Goal: Task Accomplishment & Management: Manage account settings

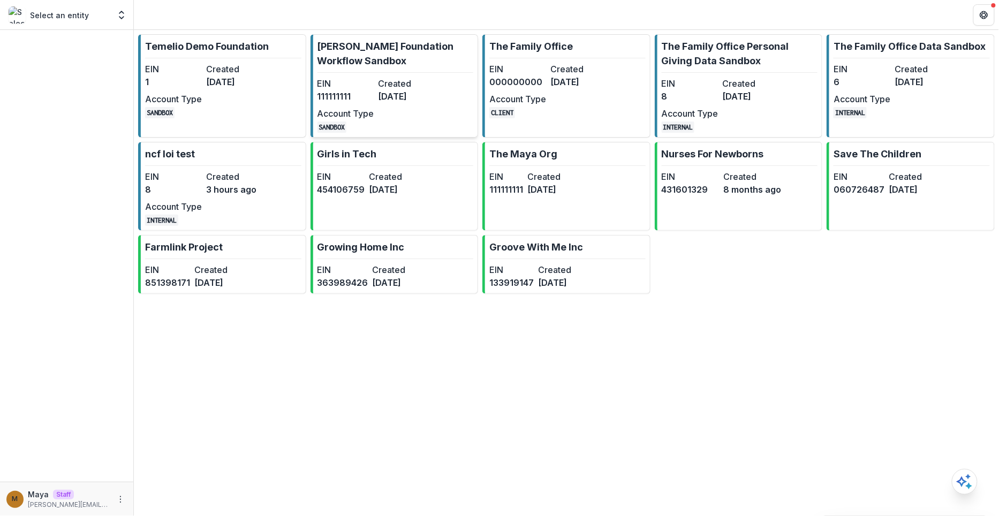
click at [413, 69] on link "[PERSON_NAME] Foundation Workflow Sandbox EIN [US_EMPLOYER_IDENTIFICATION_NUMBE…" at bounding box center [395, 85] width 168 height 103
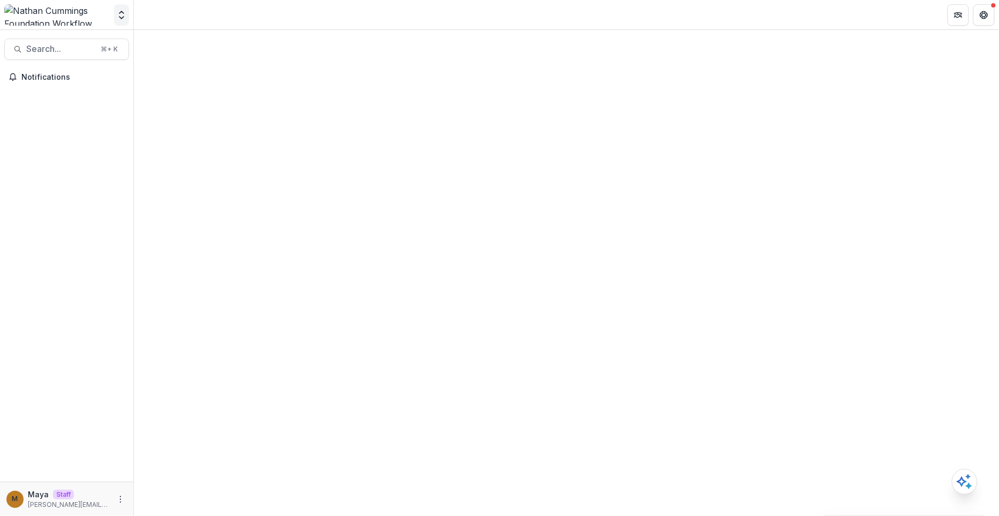
click at [118, 14] on icon "Open entity switcher" at bounding box center [121, 15] width 11 height 11
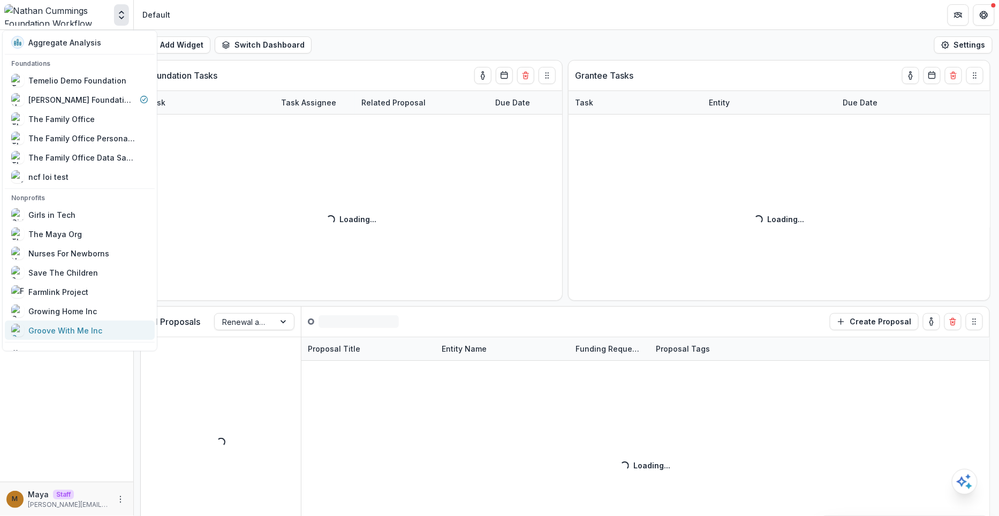
scroll to position [12, 0]
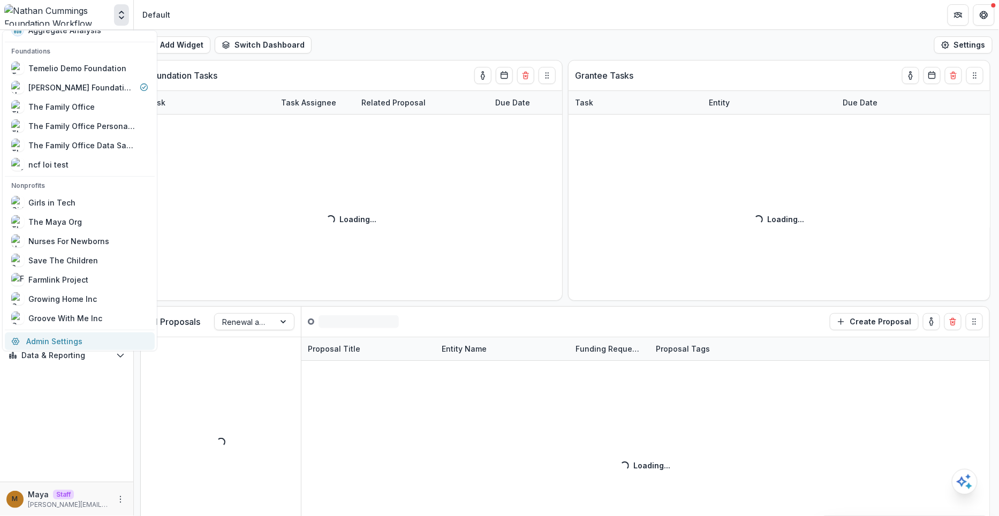
click at [72, 337] on link "Admin Settings" at bounding box center [80, 341] width 150 height 18
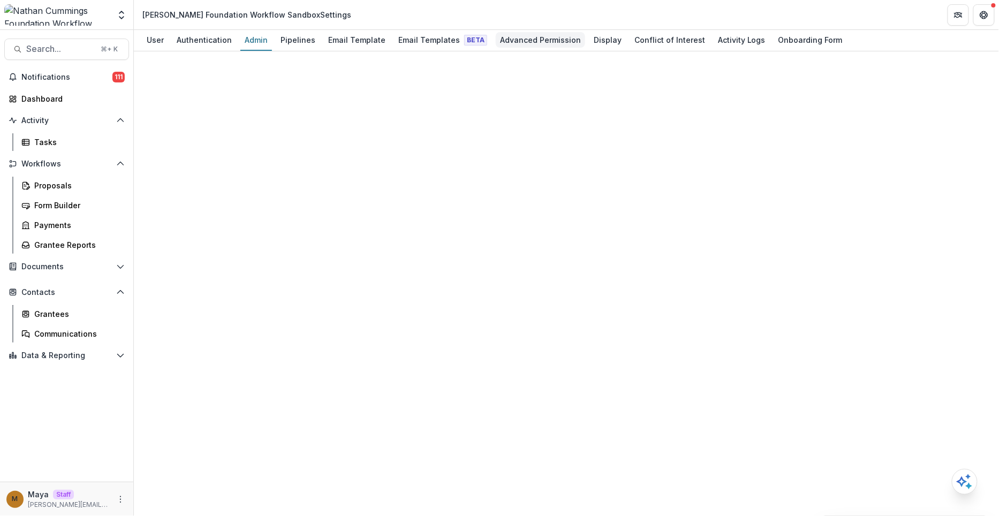
click at [534, 41] on div "Advanced Permission" at bounding box center [540, 40] width 89 height 16
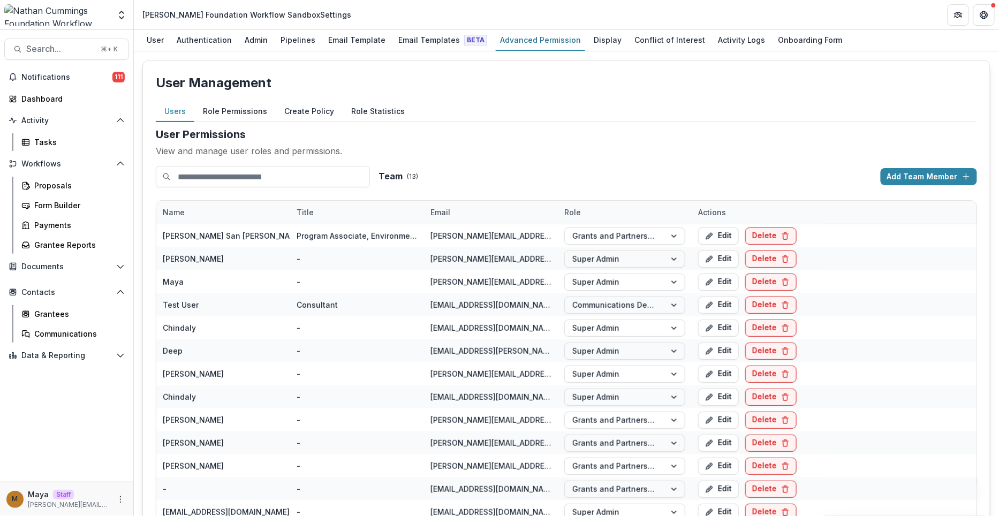
click at [235, 107] on button "Role Permissions" at bounding box center [234, 111] width 81 height 21
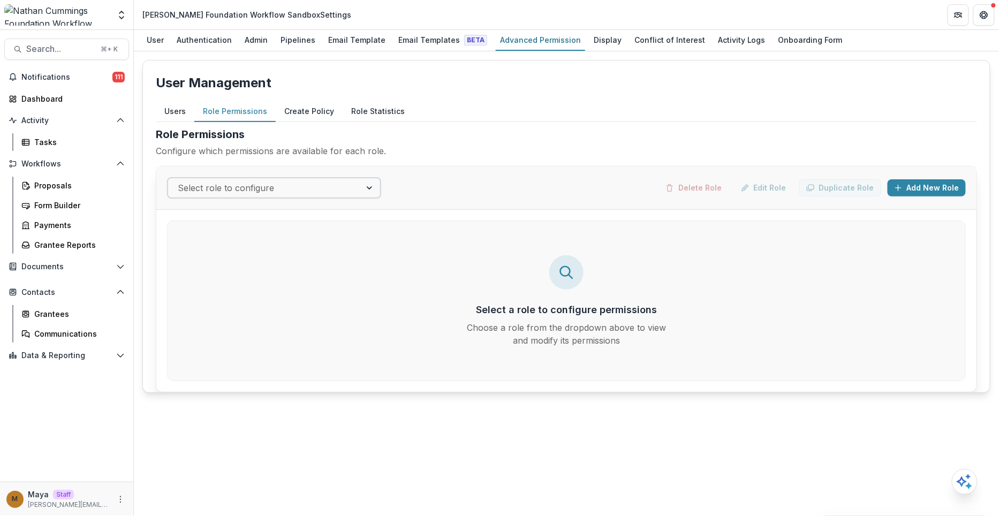
click at [237, 195] on div "Select role to configure" at bounding box center [274, 187] width 214 height 21
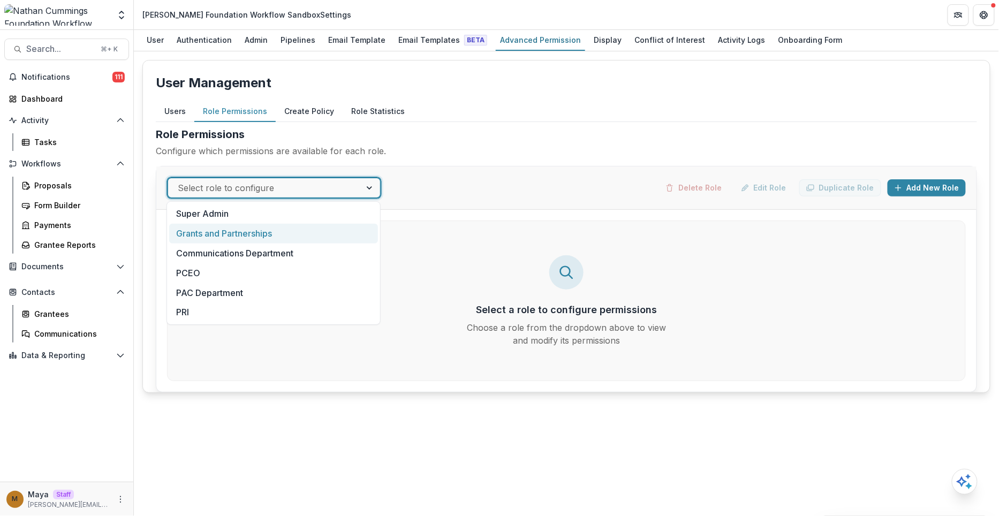
click at [237, 224] on div "Grants and Partnerships" at bounding box center [273, 234] width 209 height 20
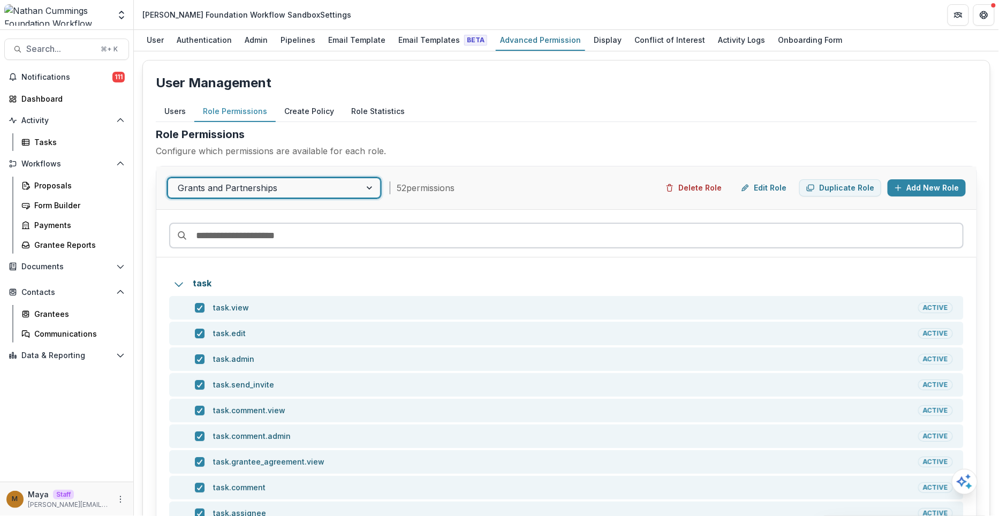
click at [254, 239] on input at bounding box center [566, 236] width 794 height 26
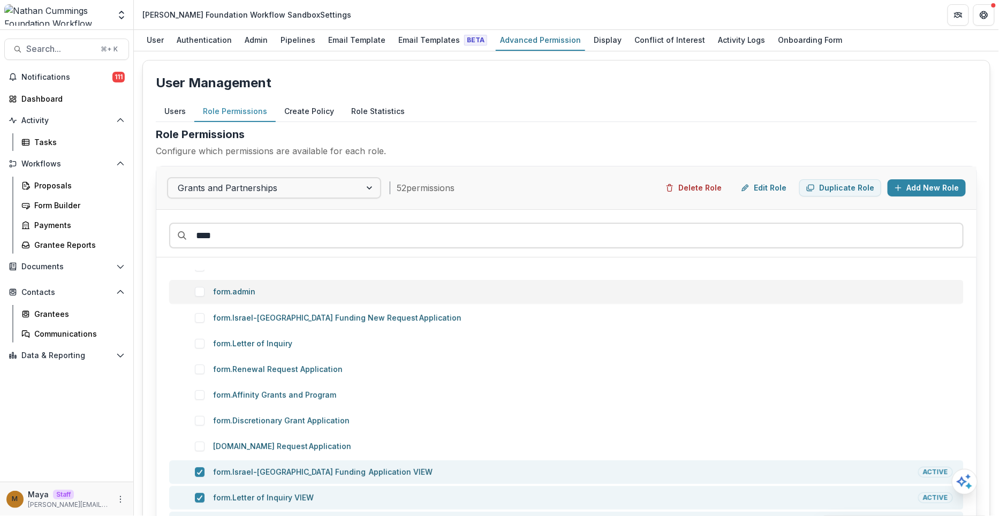
scroll to position [73, 0]
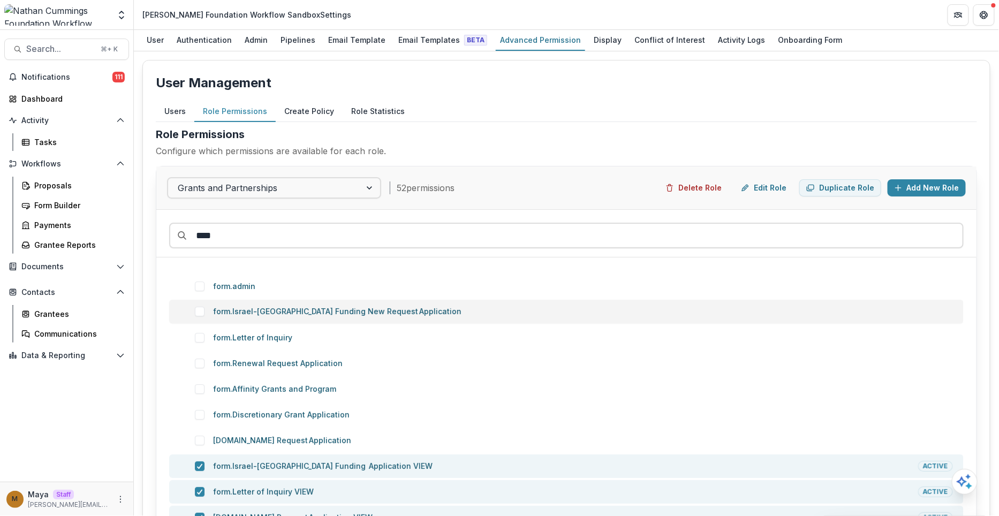
type input "****"
click at [197, 309] on span at bounding box center [200, 312] width 10 height 10
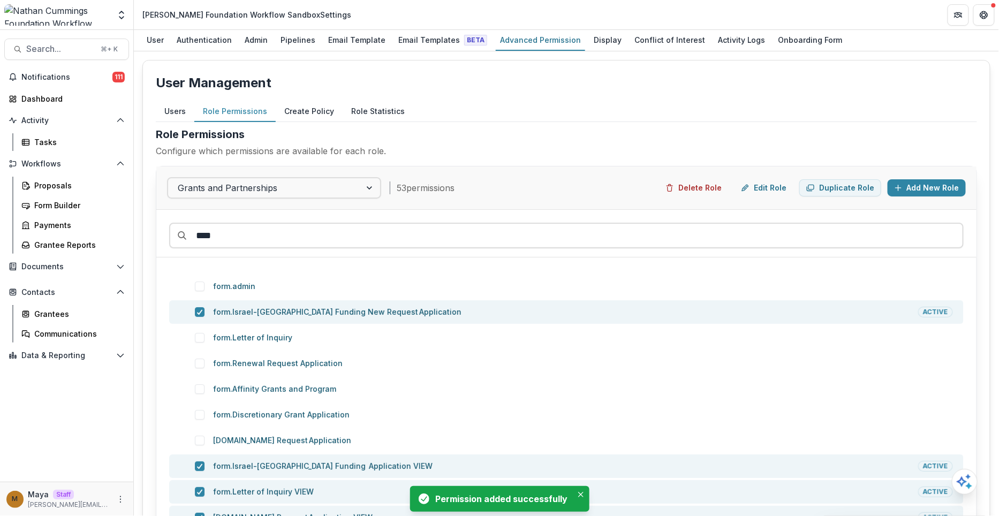
click at [196, 339] on span at bounding box center [200, 338] width 10 height 10
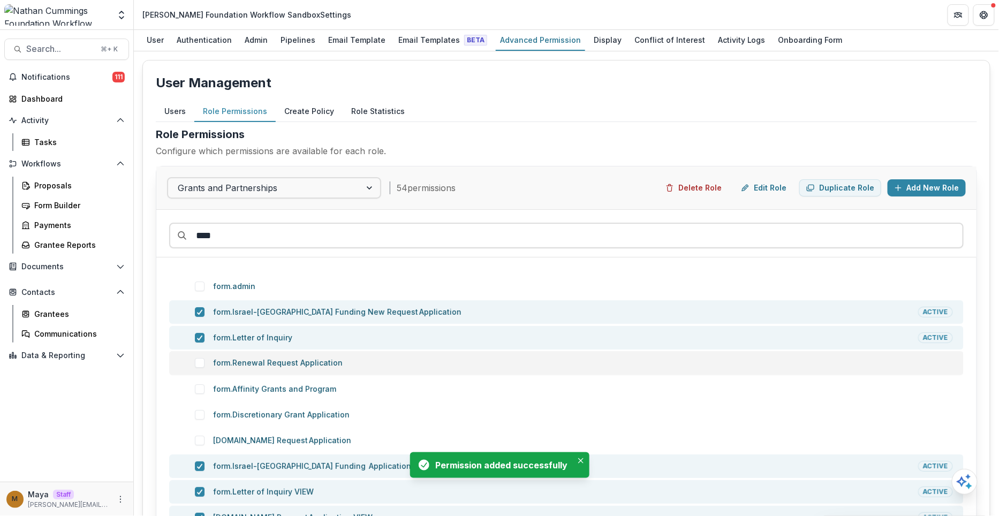
click at [198, 358] on span at bounding box center [200, 363] width 10 height 10
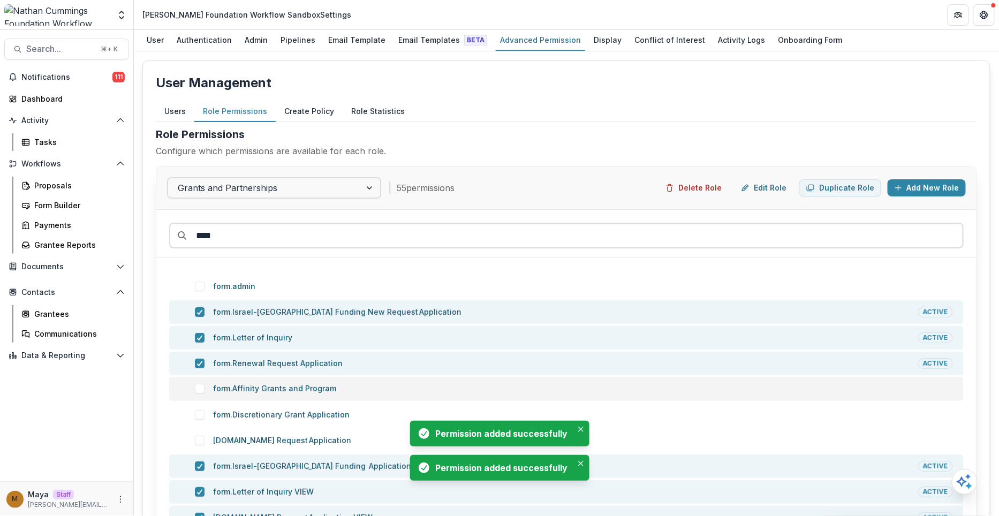
click at [201, 384] on span at bounding box center [200, 389] width 10 height 10
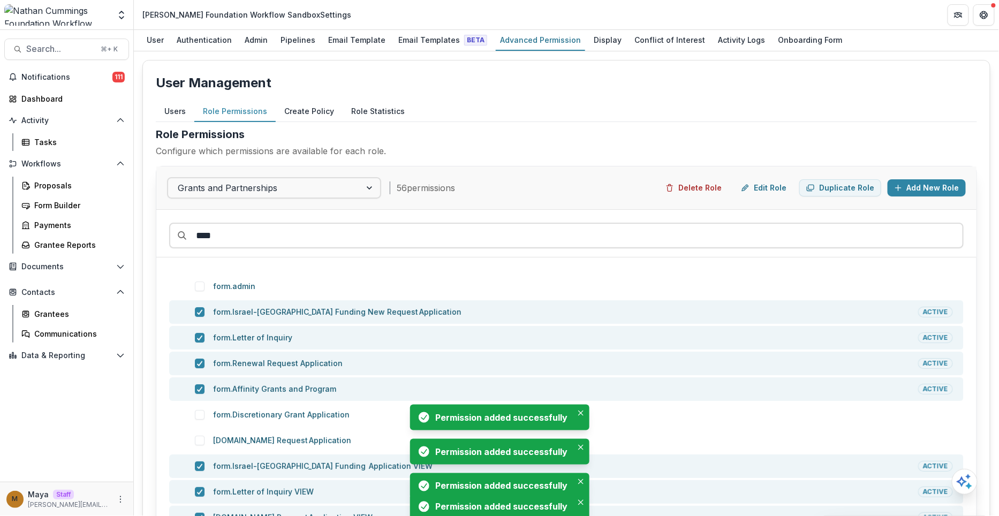
click at [199, 415] on span at bounding box center [200, 415] width 10 height 10
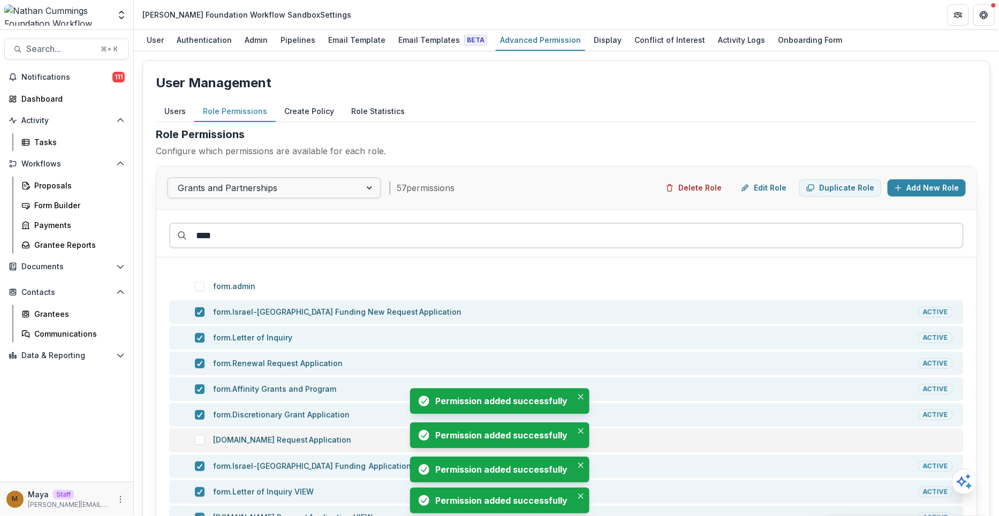
click at [199, 440] on span at bounding box center [200, 440] width 10 height 10
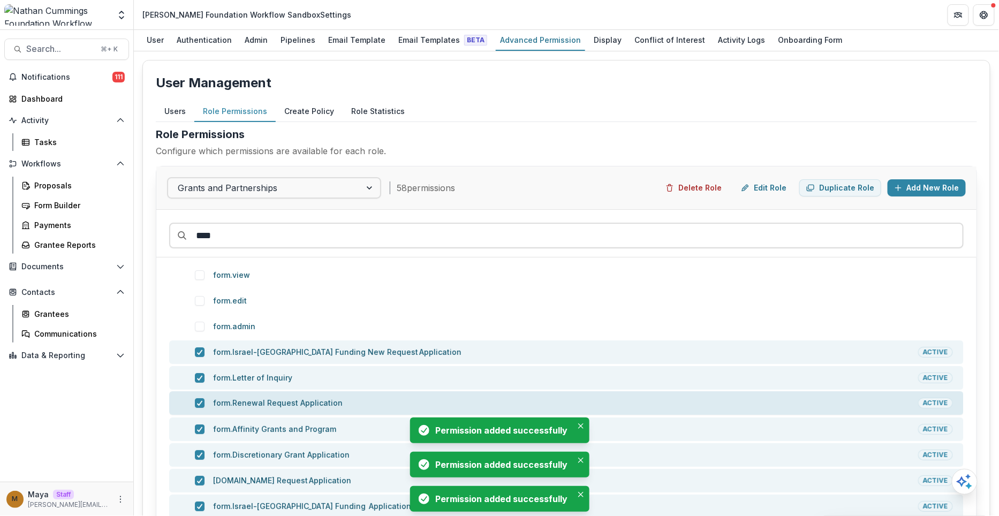
scroll to position [19, 0]
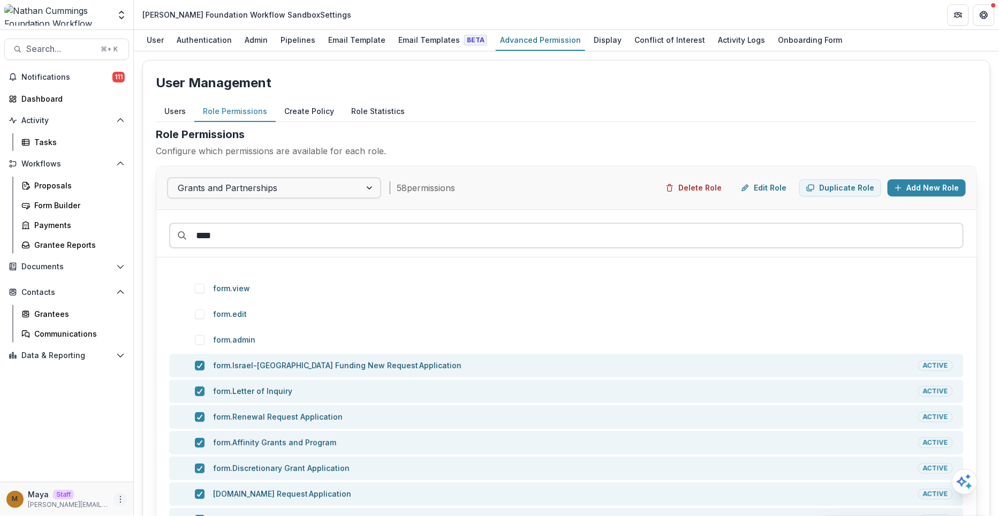
click at [118, 496] on icon "More" at bounding box center [120, 499] width 9 height 9
click at [161, 489] on button "Logout" at bounding box center [191, 495] width 115 height 18
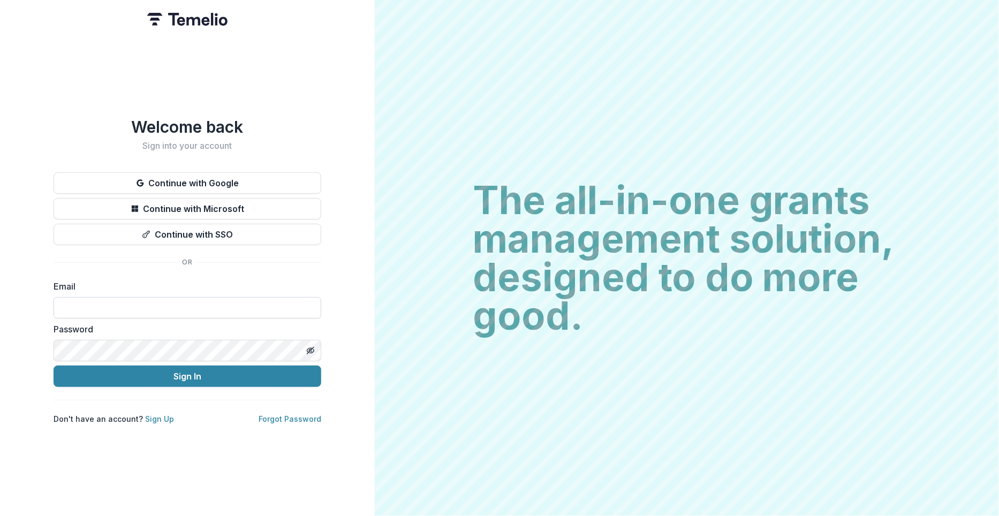
click at [184, 305] on input at bounding box center [188, 307] width 268 height 21
type input "**********"
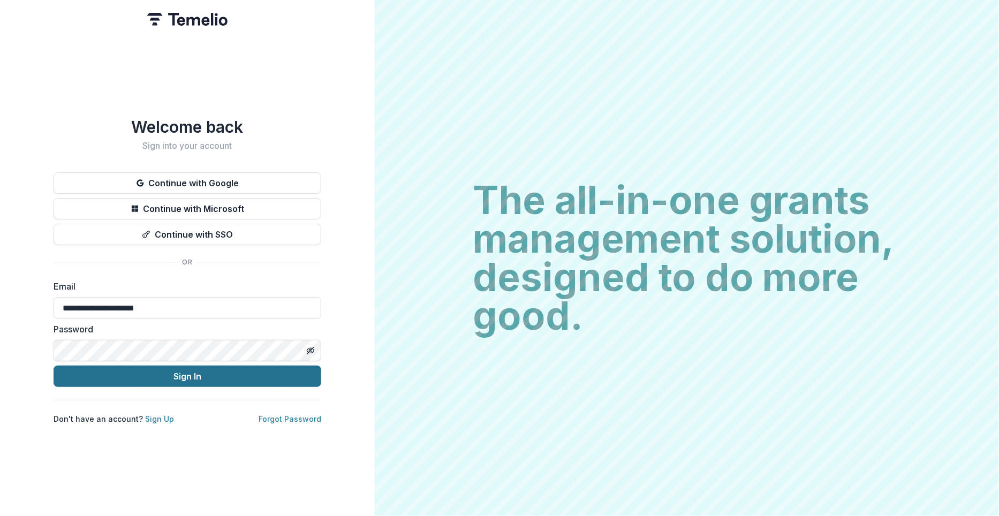
click at [155, 376] on button "Sign In" at bounding box center [188, 376] width 268 height 21
